Goal: Task Accomplishment & Management: Manage account settings

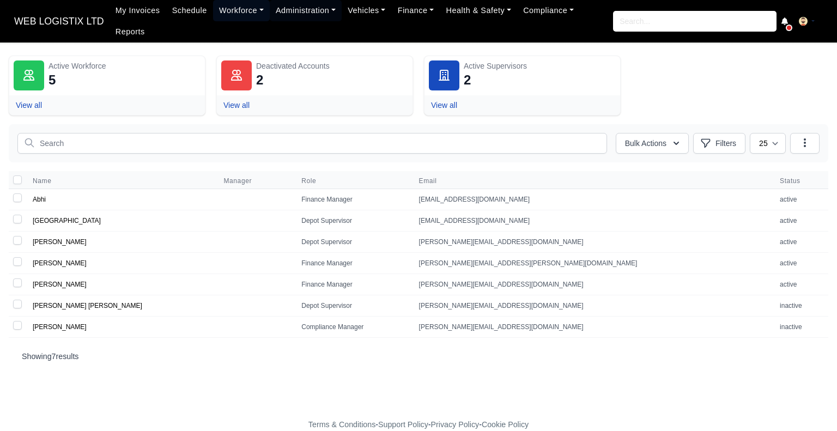
click at [233, 12] on link "Workforce" at bounding box center [241, 10] width 57 height 21
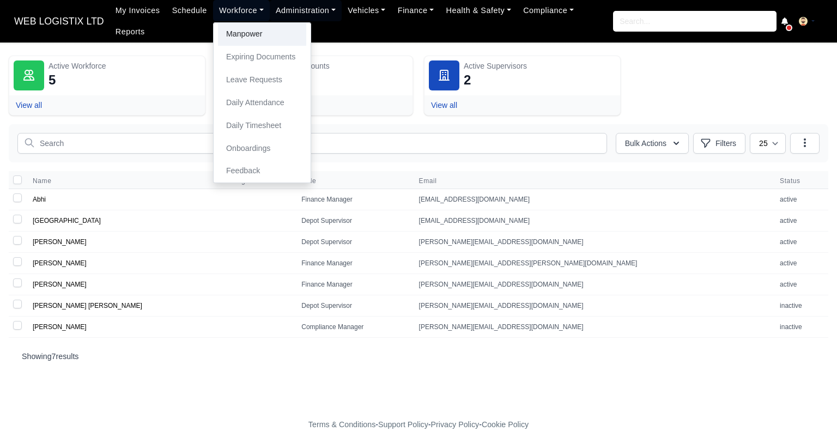
click at [240, 39] on link "Manpower" at bounding box center [262, 34] width 88 height 23
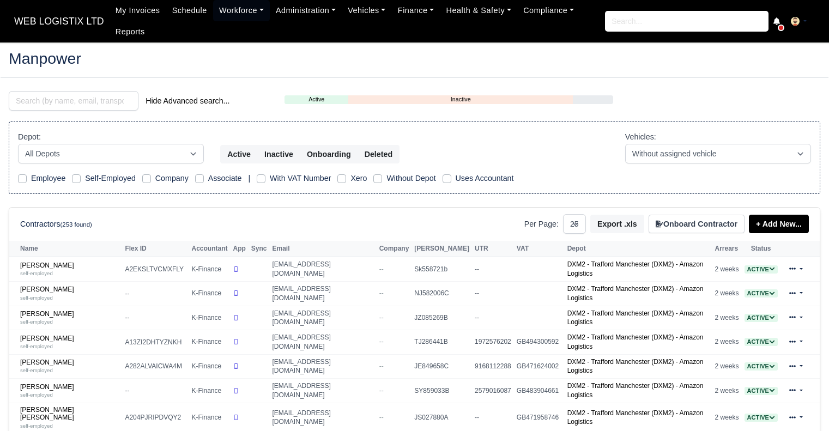
select select "25"
click at [27, 359] on link "Azad Miah self-employed" at bounding box center [69, 367] width 99 height 16
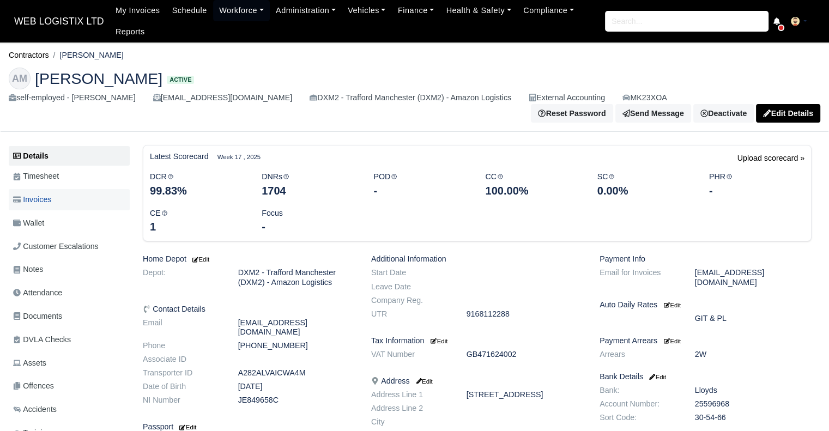
click at [99, 191] on link "Invoices" at bounding box center [69, 199] width 121 height 21
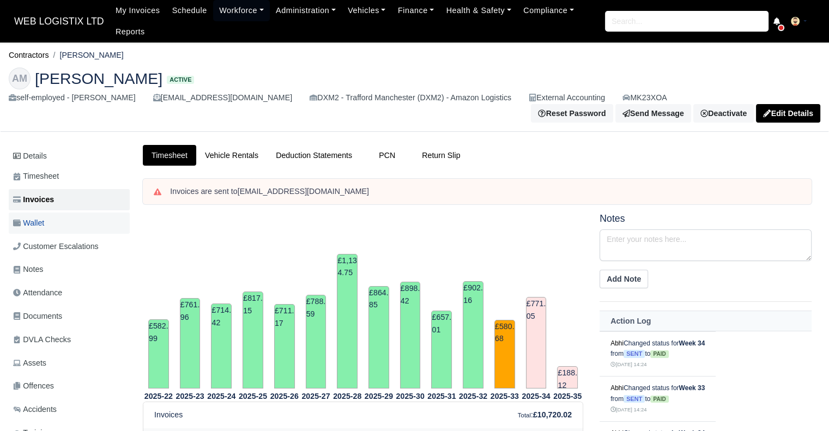
click at [28, 224] on link "Wallet" at bounding box center [69, 222] width 121 height 21
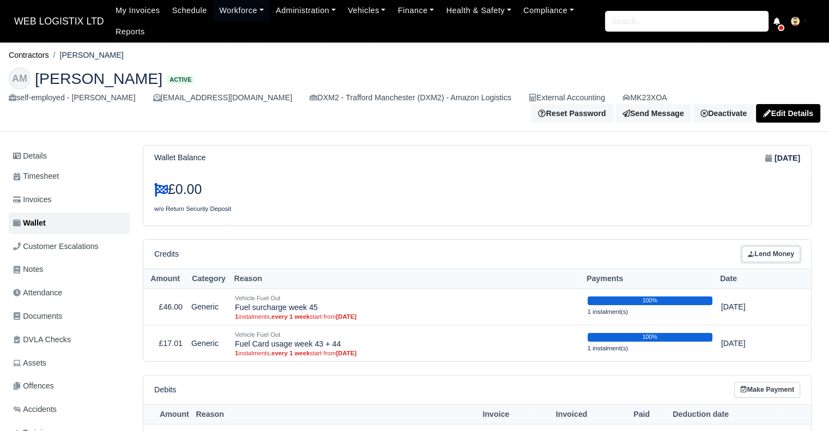
click at [757, 248] on link "Lend Money" at bounding box center [771, 254] width 58 height 16
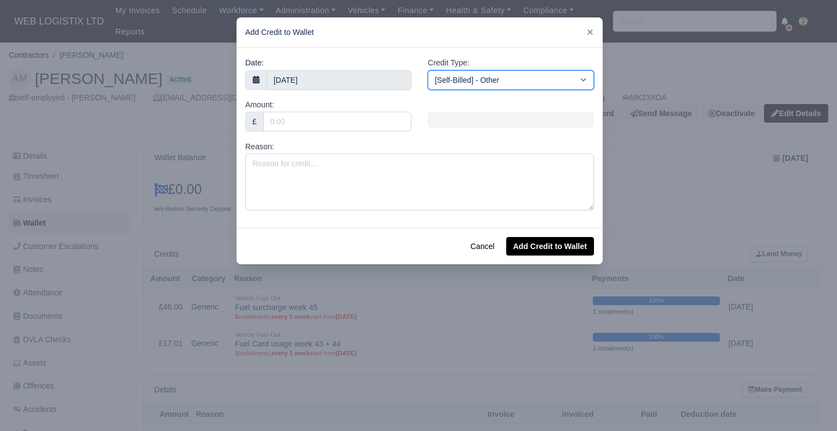
click at [436, 75] on select "[Self-Billed] - Other [Self-Billed] - Negative Invoice [Self-Billed] - Keychain…" at bounding box center [511, 80] width 166 height 20
select select "storage_fee"
click at [428, 70] on select "[Self-Billed] - Other [Self-Billed] - Negative Invoice [Self-Billed] - Keychain…" at bounding box center [511, 80] width 166 height 20
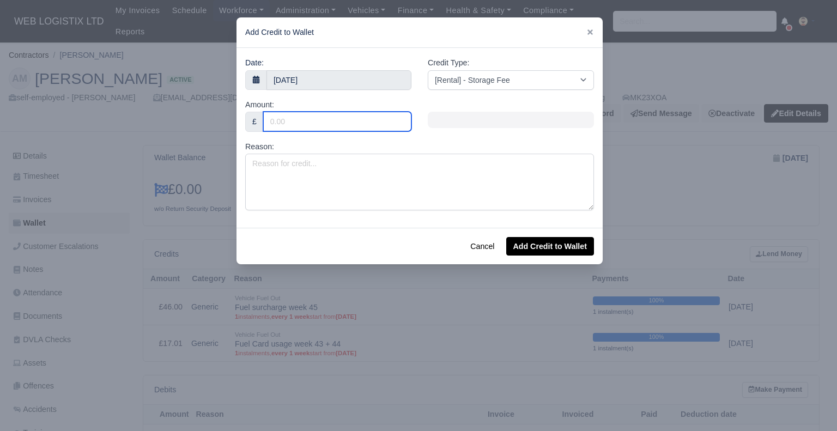
click at [337, 118] on input "Amount:" at bounding box center [337, 122] width 148 height 20
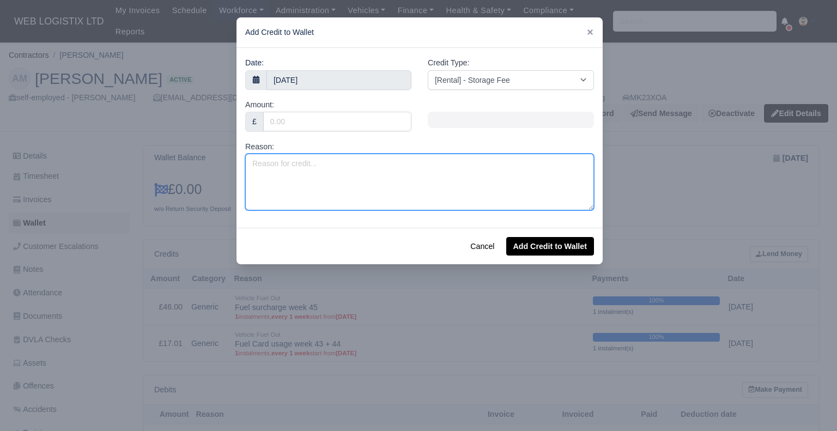
click at [275, 168] on textarea "Reason:" at bounding box center [419, 182] width 349 height 57
type textarea "GIT (Week35-52)"
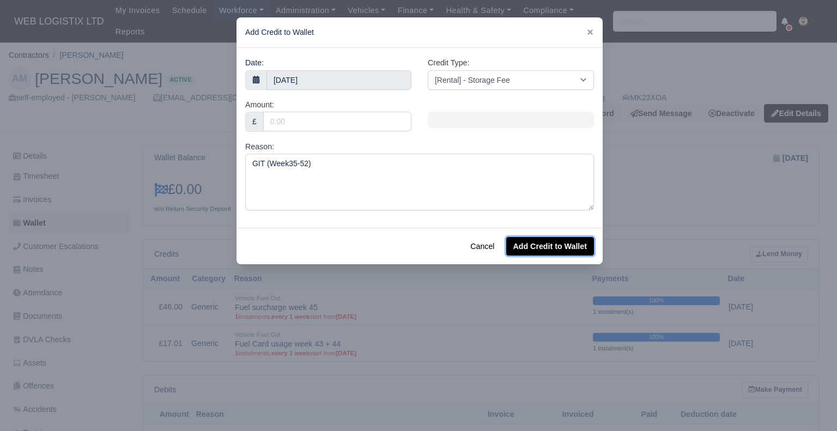
click at [527, 242] on button "Add Credit to Wallet" at bounding box center [550, 246] width 88 height 19
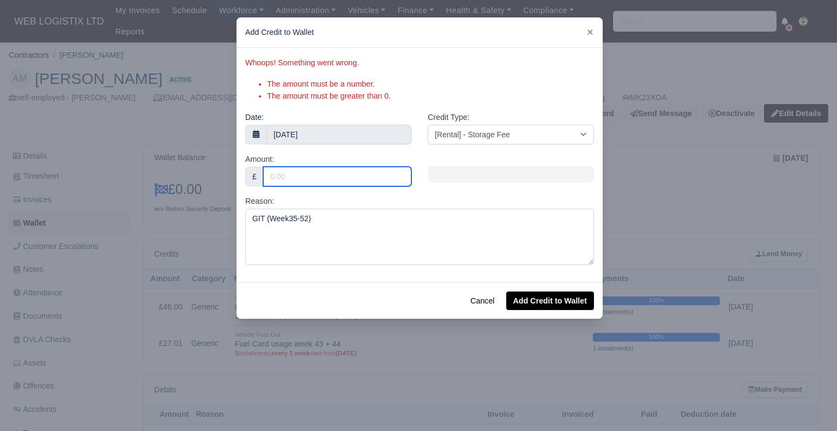
click at [344, 171] on input "Amount:" at bounding box center [337, 177] width 148 height 20
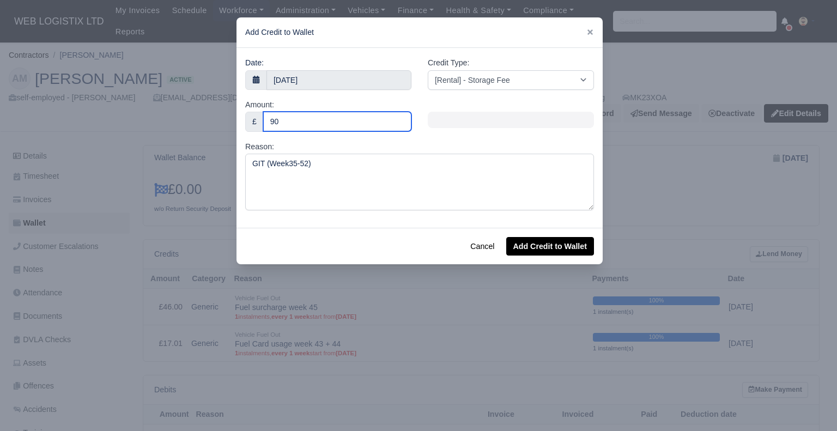
type input "90"
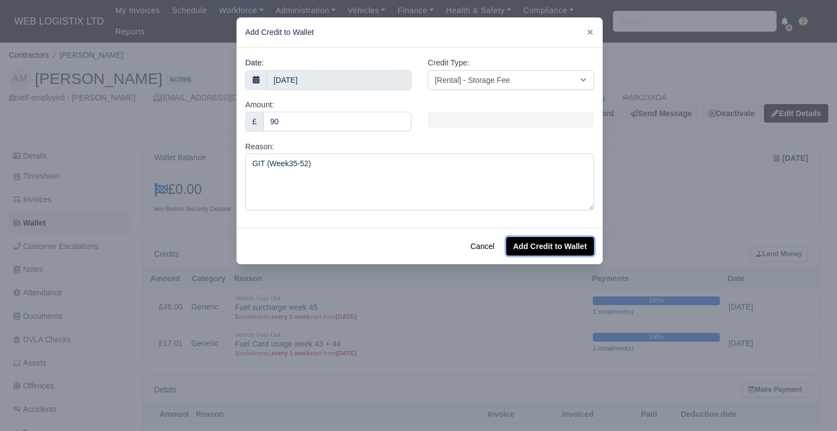
click at [585, 248] on button "Add Credit to Wallet" at bounding box center [550, 246] width 88 height 19
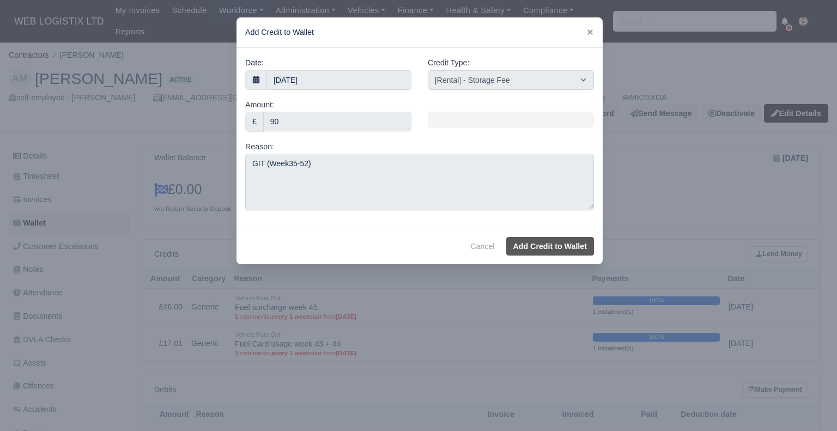
select select "other"
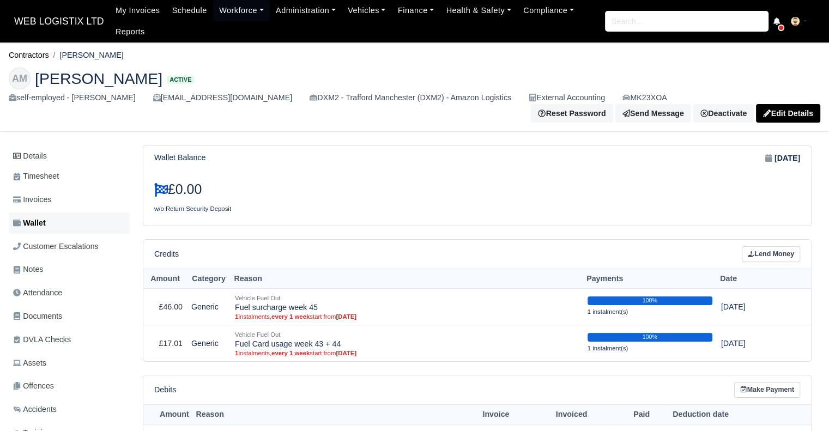
click at [84, 224] on link "Wallet" at bounding box center [69, 222] width 121 height 21
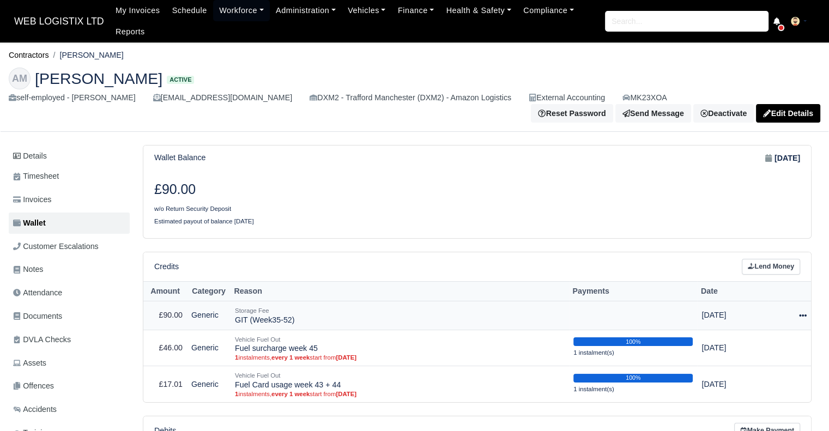
click at [802, 312] on icon at bounding box center [803, 316] width 8 height 8
click at [750, 363] on link "Schedule" at bounding box center [752, 365] width 97 height 17
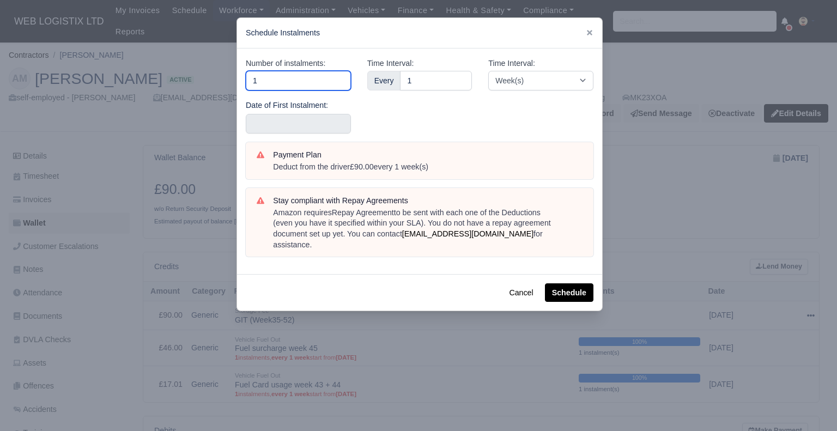
click at [293, 82] on input "1" at bounding box center [298, 81] width 105 height 20
type input "1"
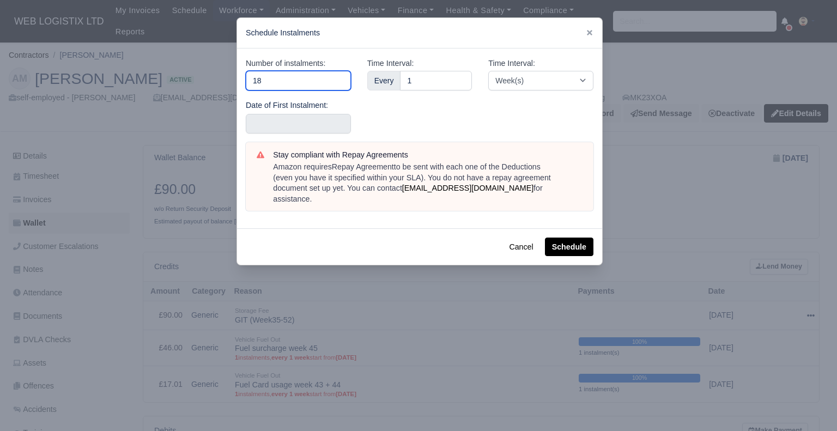
type input "185"
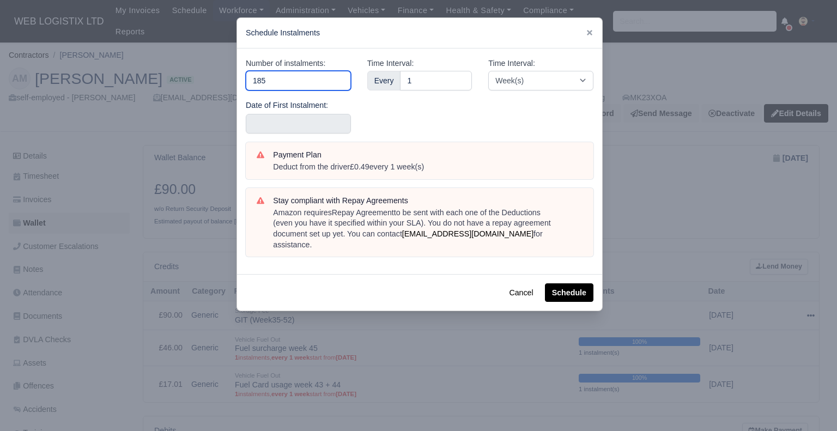
type input "18"
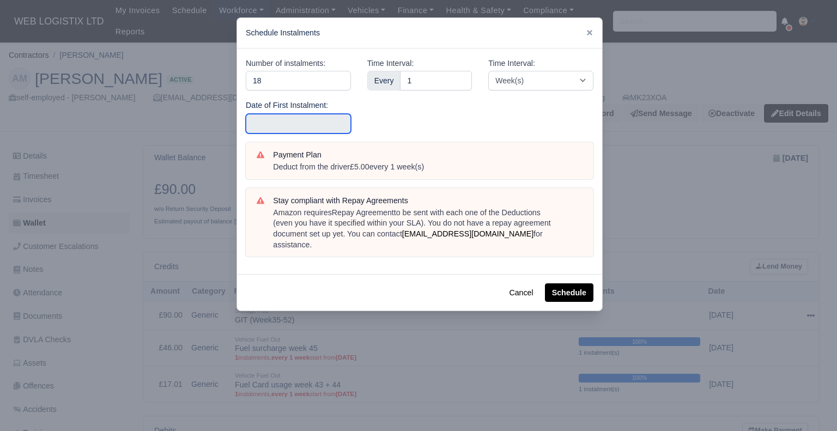
click at [272, 131] on input "text" at bounding box center [298, 124] width 105 height 20
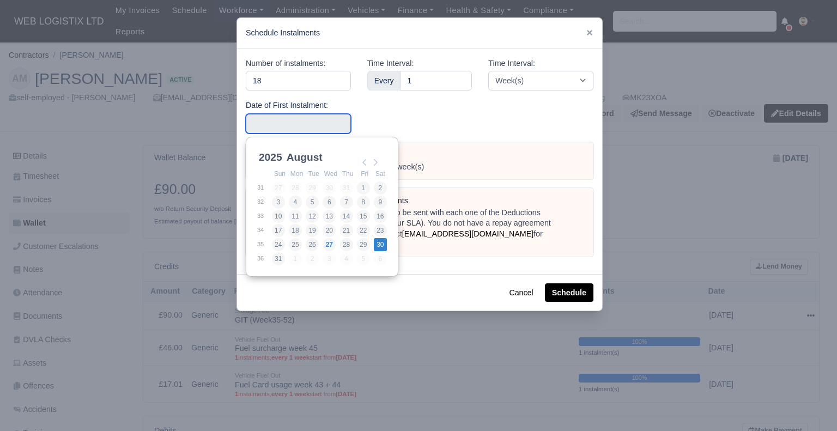
type input "2025-08-30"
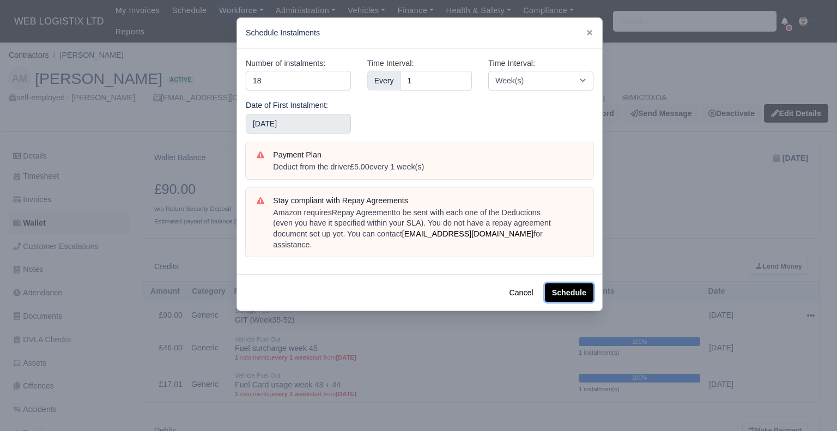
click at [580, 285] on button "Schedule" at bounding box center [569, 292] width 48 height 19
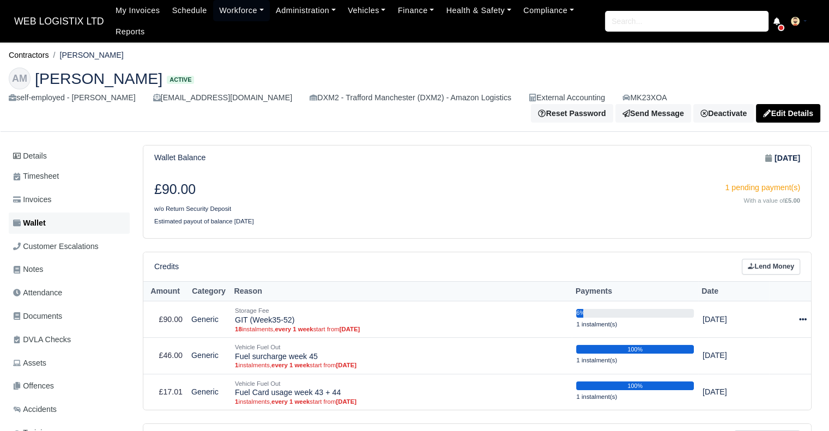
click at [101, 218] on link "Wallet" at bounding box center [69, 222] width 121 height 21
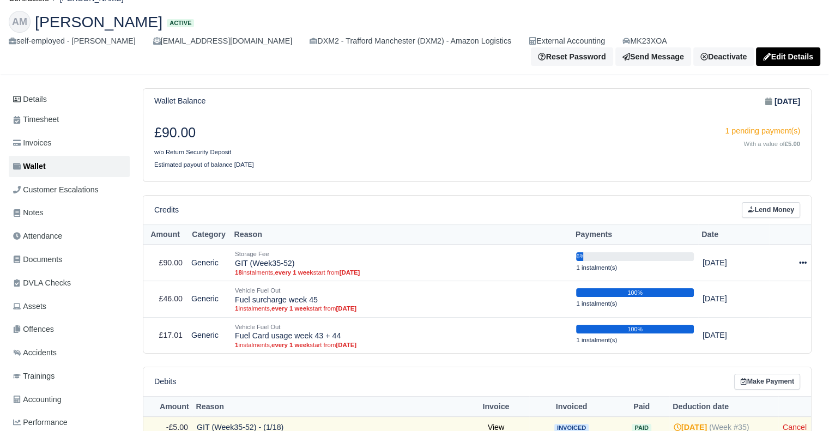
scroll to position [111, 0]
